Goal: Information Seeking & Learning: Learn about a topic

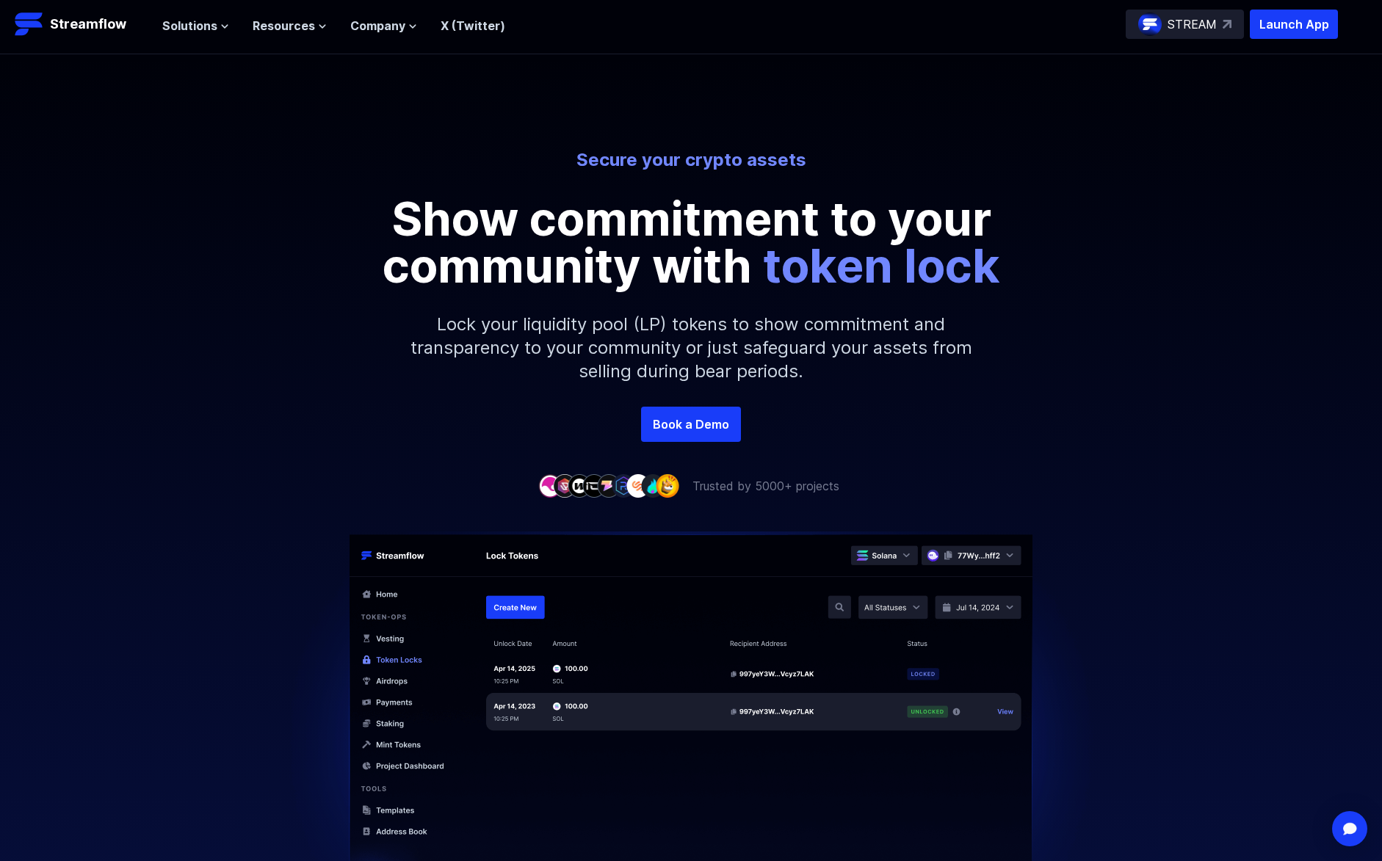
scroll to position [6, 0]
click at [195, 21] on span "Solutions" at bounding box center [189, 25] width 55 height 18
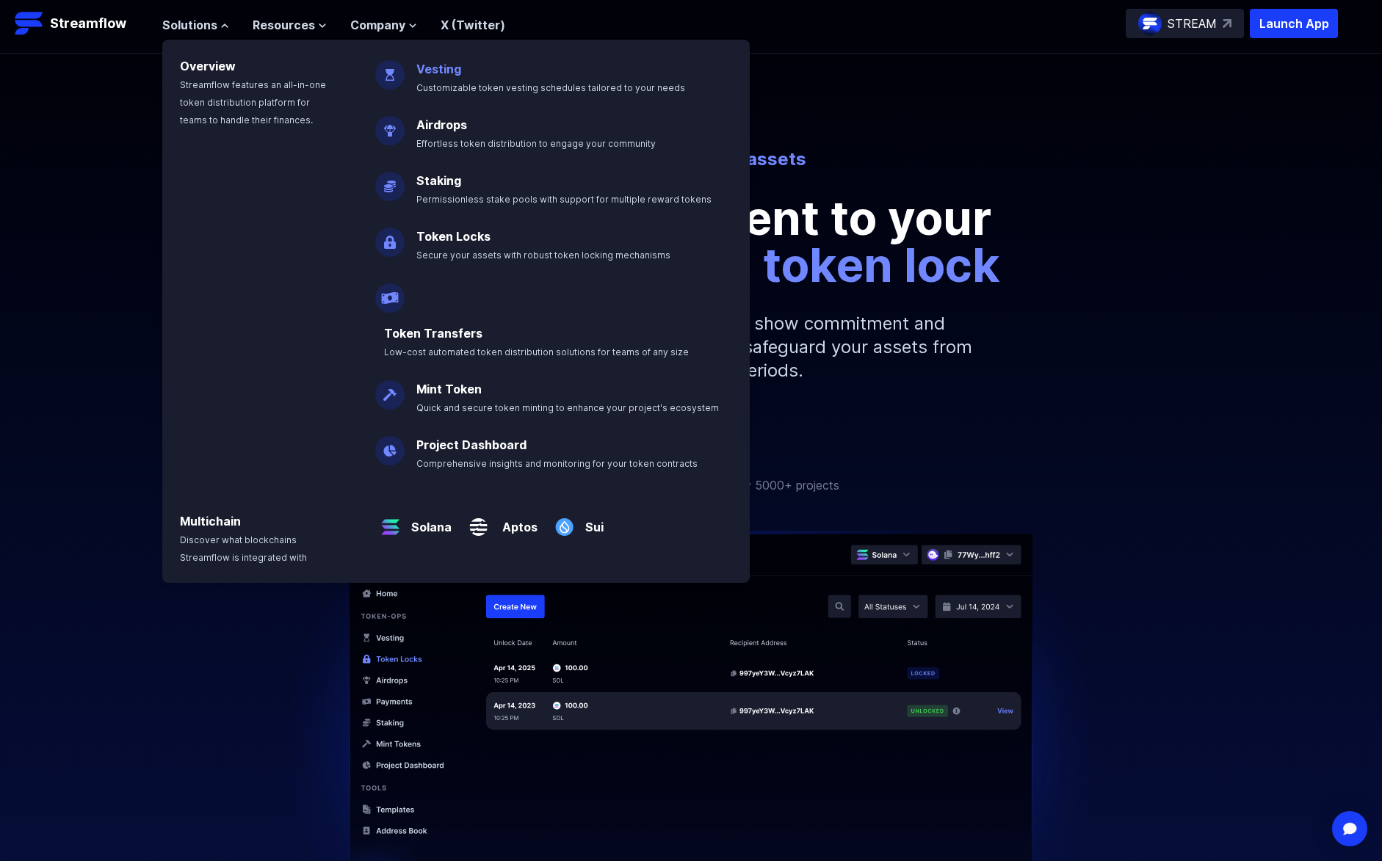
click at [443, 68] on link "Vesting" at bounding box center [438, 69] width 45 height 15
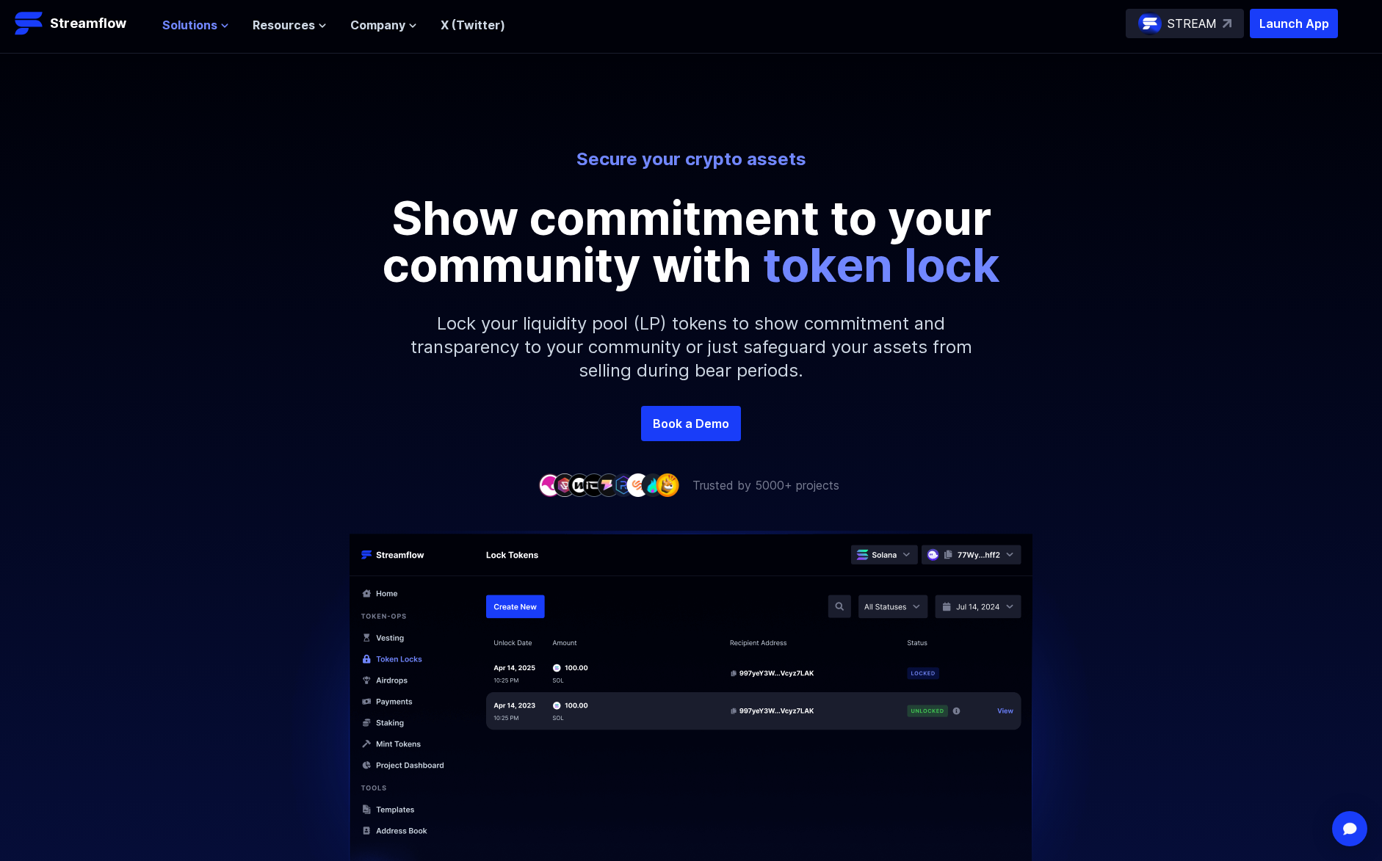
click at [211, 23] on span "Solutions" at bounding box center [189, 25] width 55 height 18
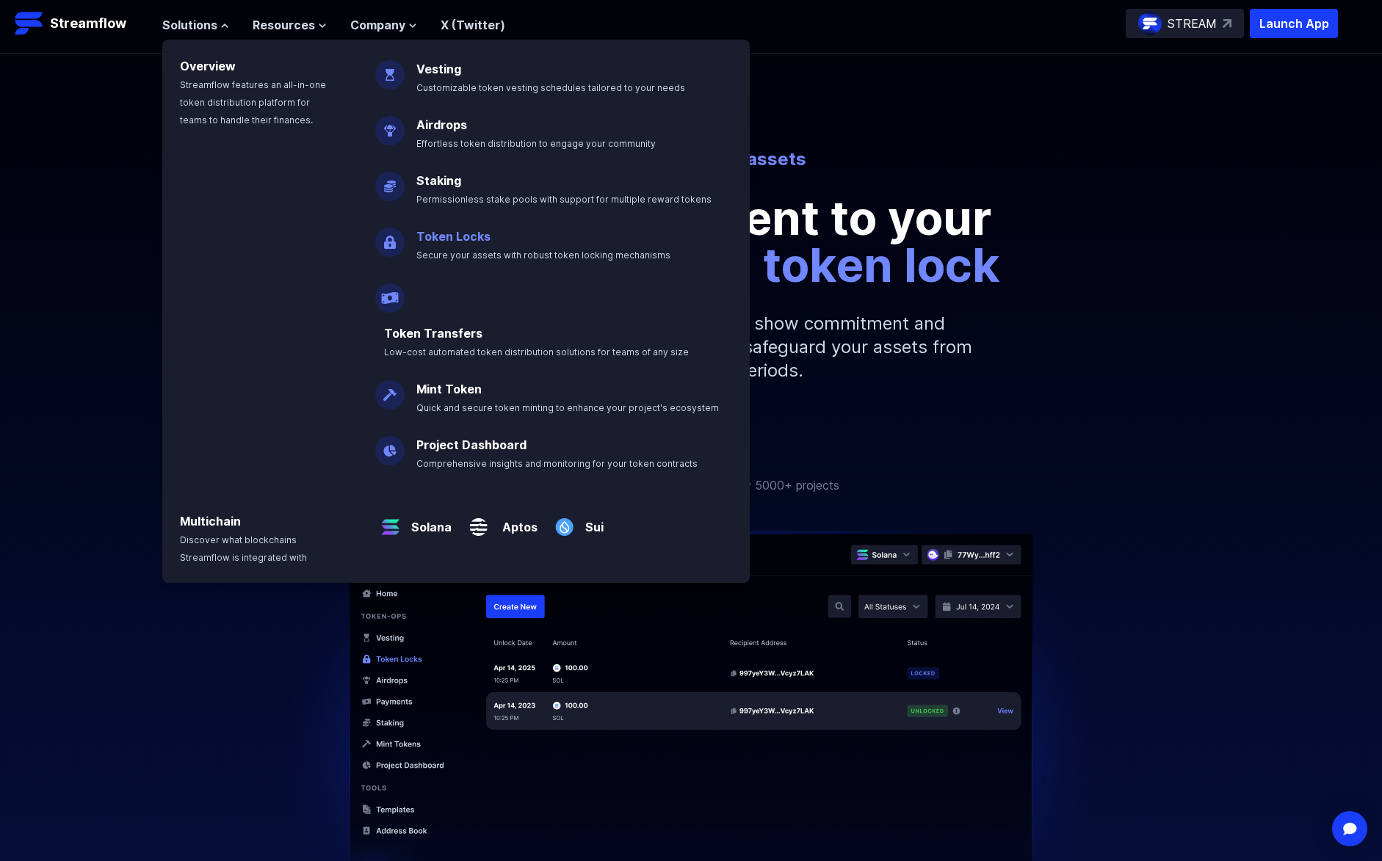
click at [472, 235] on link "Token Locks" at bounding box center [453, 236] width 74 height 15
